Goal: Contribute content

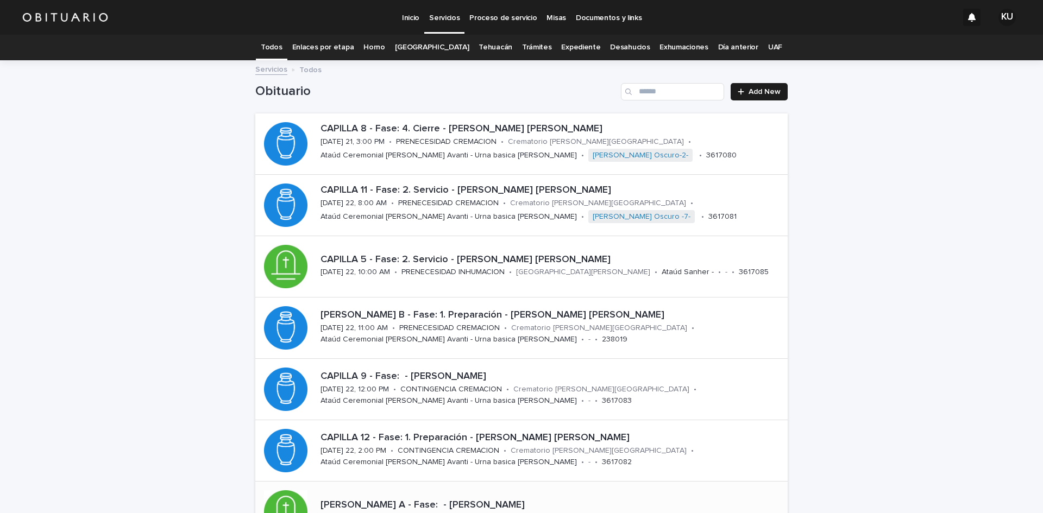
click at [535, 503] on p "[PERSON_NAME] A - Fase: - [PERSON_NAME]" at bounding box center [552, 506] width 463 height 12
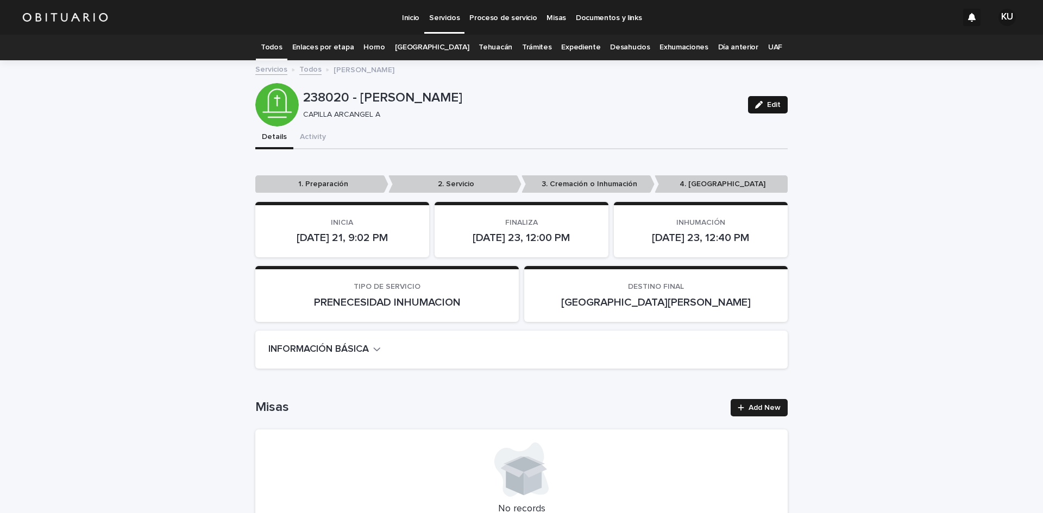
click at [768, 104] on span "Edit" at bounding box center [774, 105] width 14 height 8
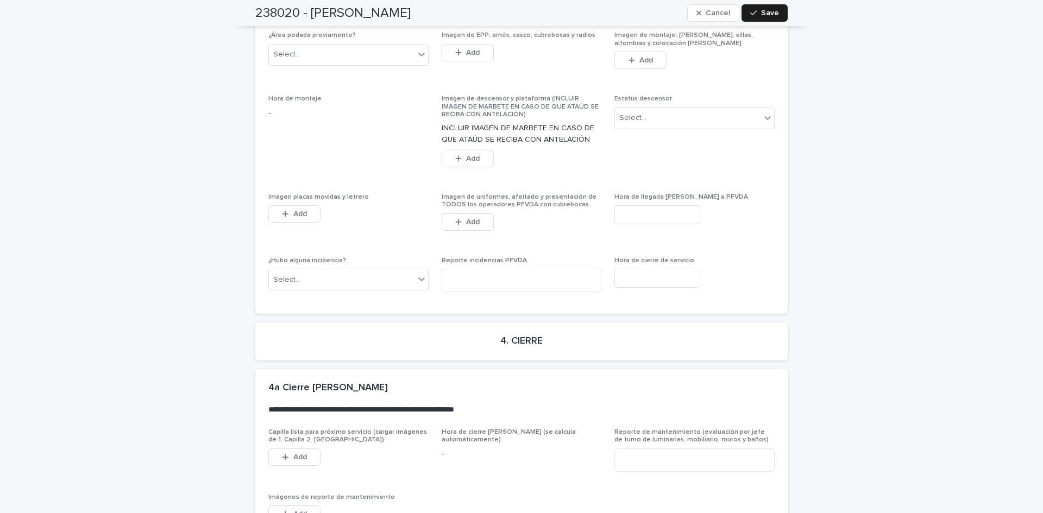
scroll to position [2858, 0]
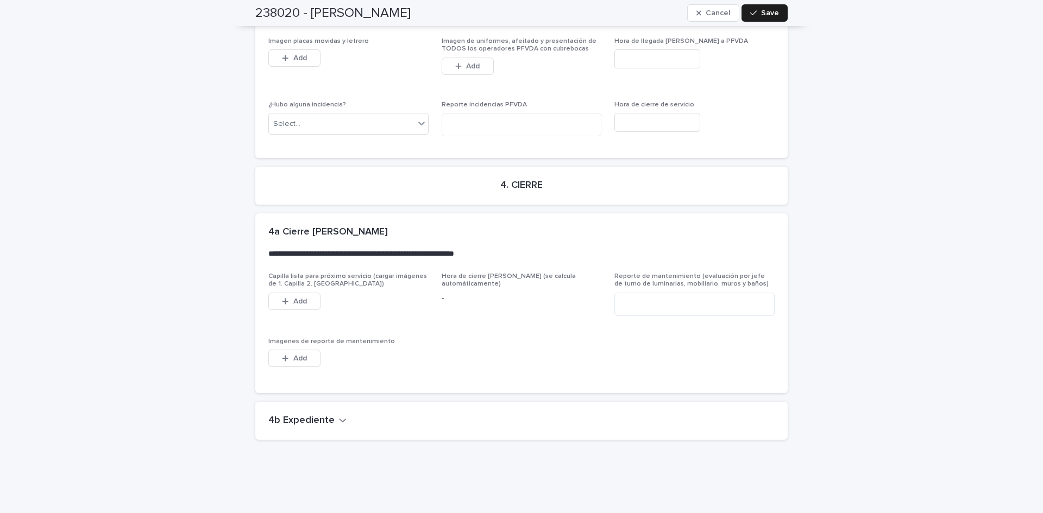
click at [325, 415] on h2 "4b Expediente" at bounding box center [301, 421] width 66 height 12
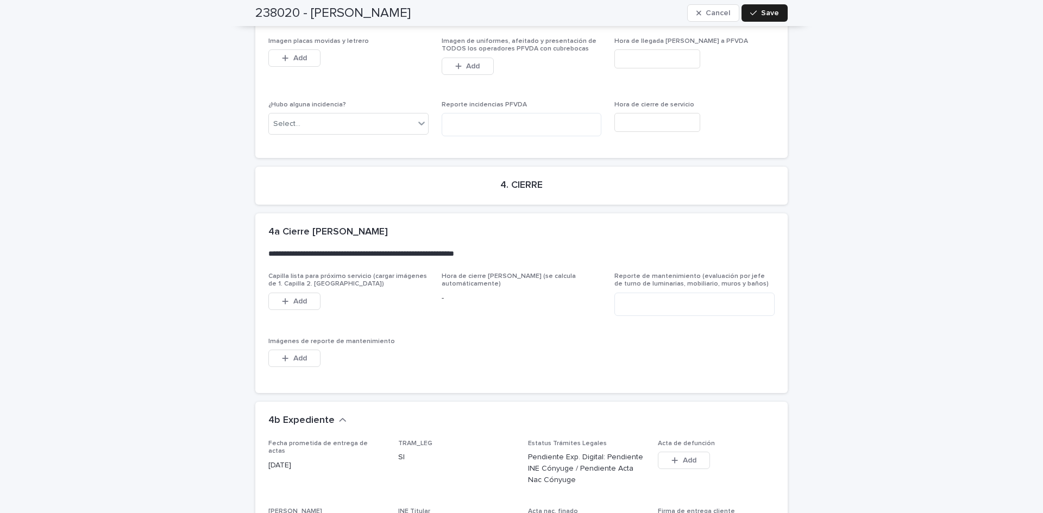
scroll to position [3331, 0]
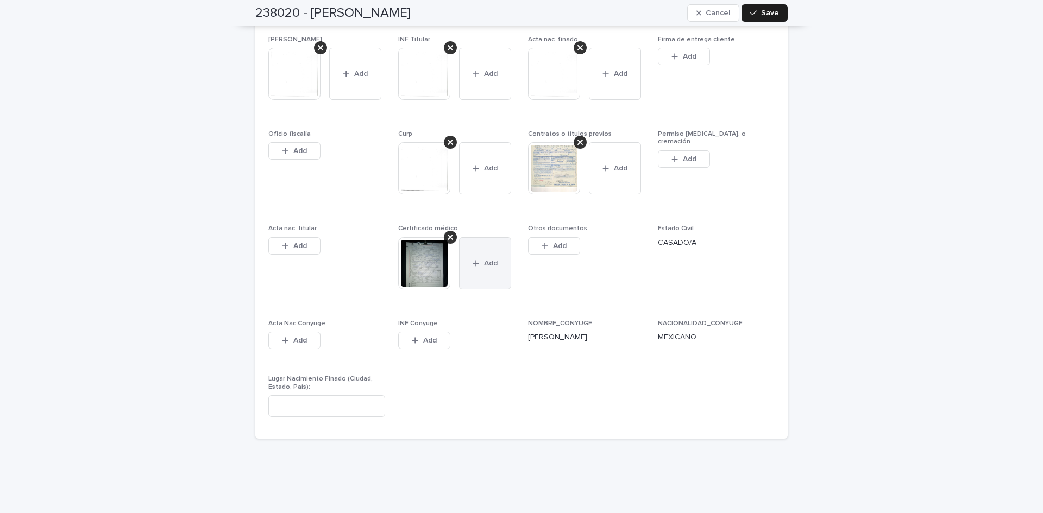
click at [464, 243] on button "Add" at bounding box center [485, 263] width 52 height 52
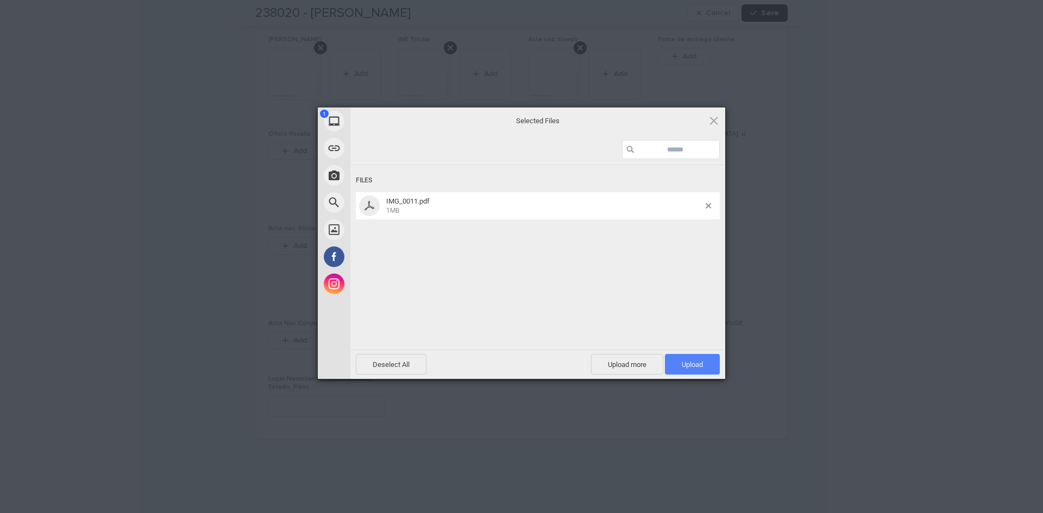
click at [679, 366] on span "Upload 1" at bounding box center [692, 364] width 55 height 21
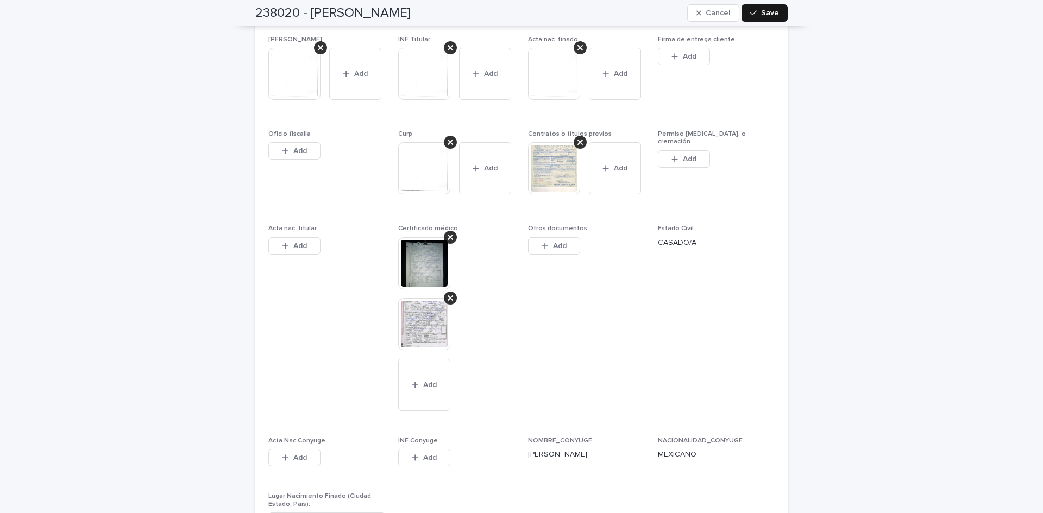
click at [772, 14] on span "Save" at bounding box center [770, 13] width 18 height 8
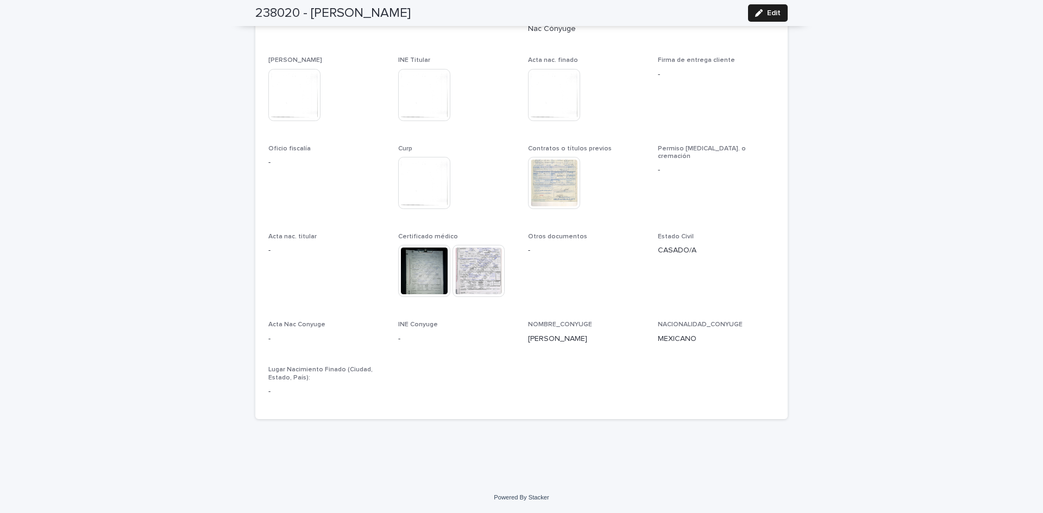
scroll to position [2995, 0]
